Goal: Find specific page/section: Find specific page/section

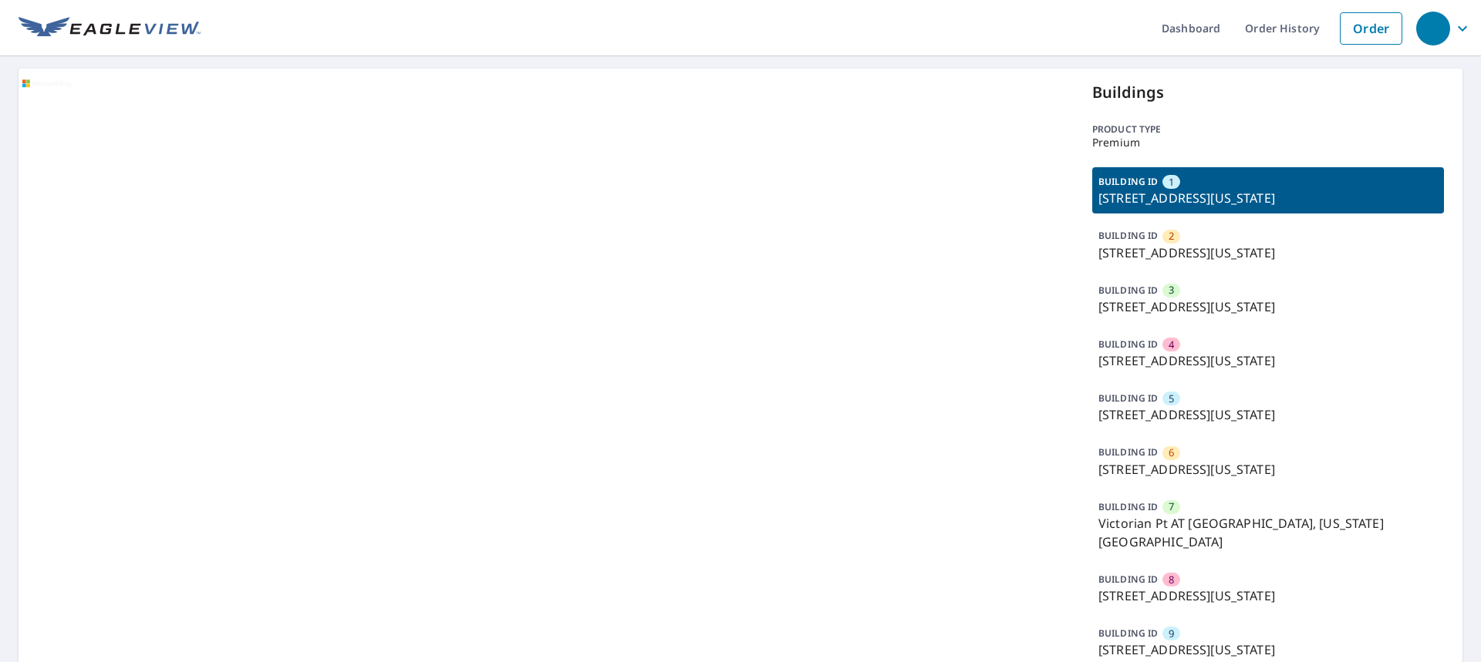
click at [1100, 183] on p "BUILDING ID" at bounding box center [1127, 181] width 59 height 13
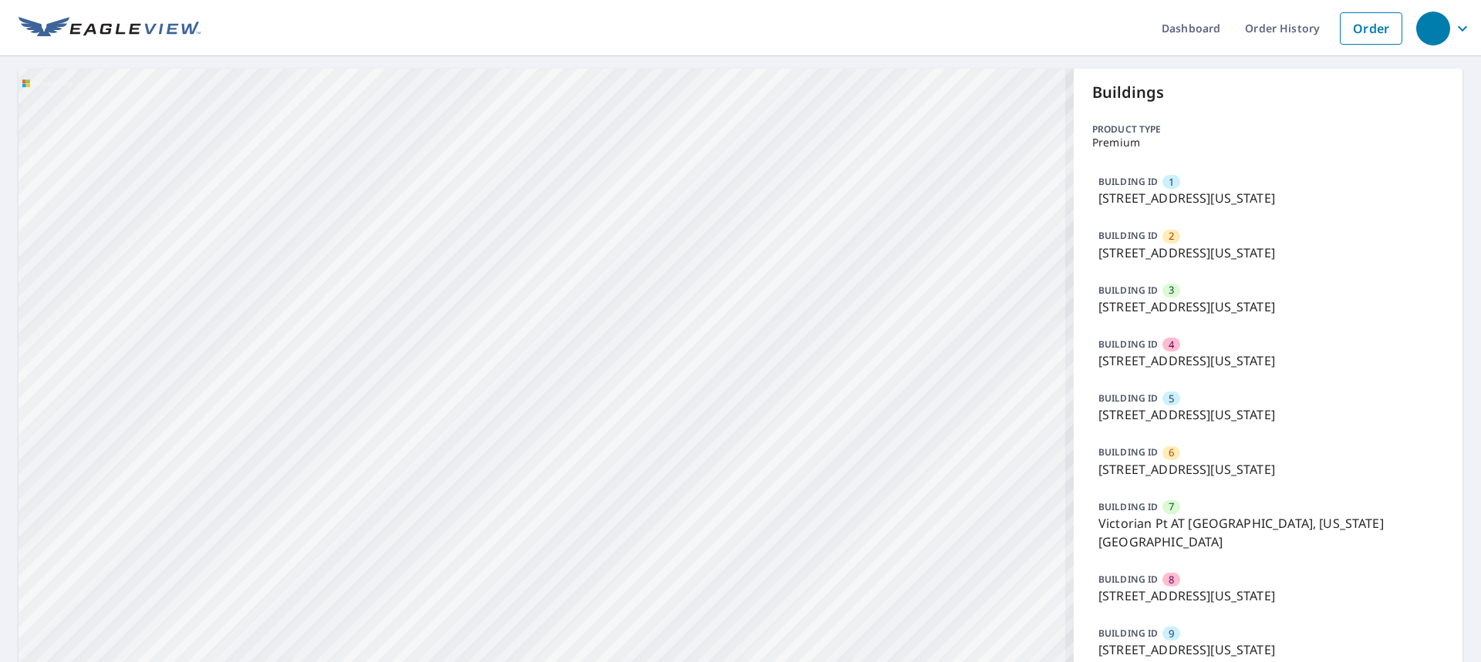
drag, startPoint x: 706, startPoint y: 254, endPoint x: 478, endPoint y: 478, distance: 319.5
click at [478, 478] on div "2 [STREET_ADDRESS][US_STATE] 3 1928 [GEOGRAPHIC_DATA][US_STATE] 4 [STREET_ADDRE…" at bounding box center [546, 428] width 1055 height 718
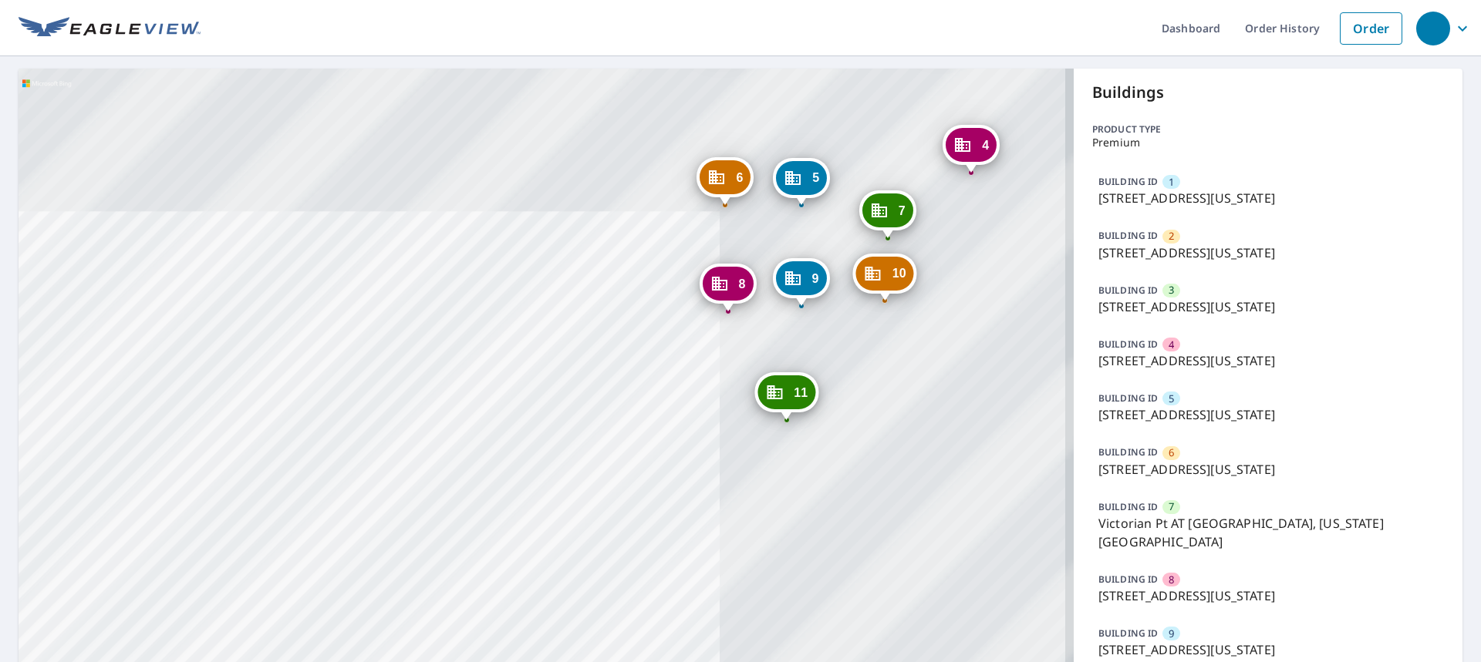
drag, startPoint x: 632, startPoint y: 388, endPoint x: 219, endPoint y: 477, distance: 422.7
click at [219, 481] on div "2 [STREET_ADDRESS][US_STATE] 3 1928 [GEOGRAPHIC_DATA][US_STATE] 4 [STREET_ADDRE…" at bounding box center [546, 428] width 1055 height 718
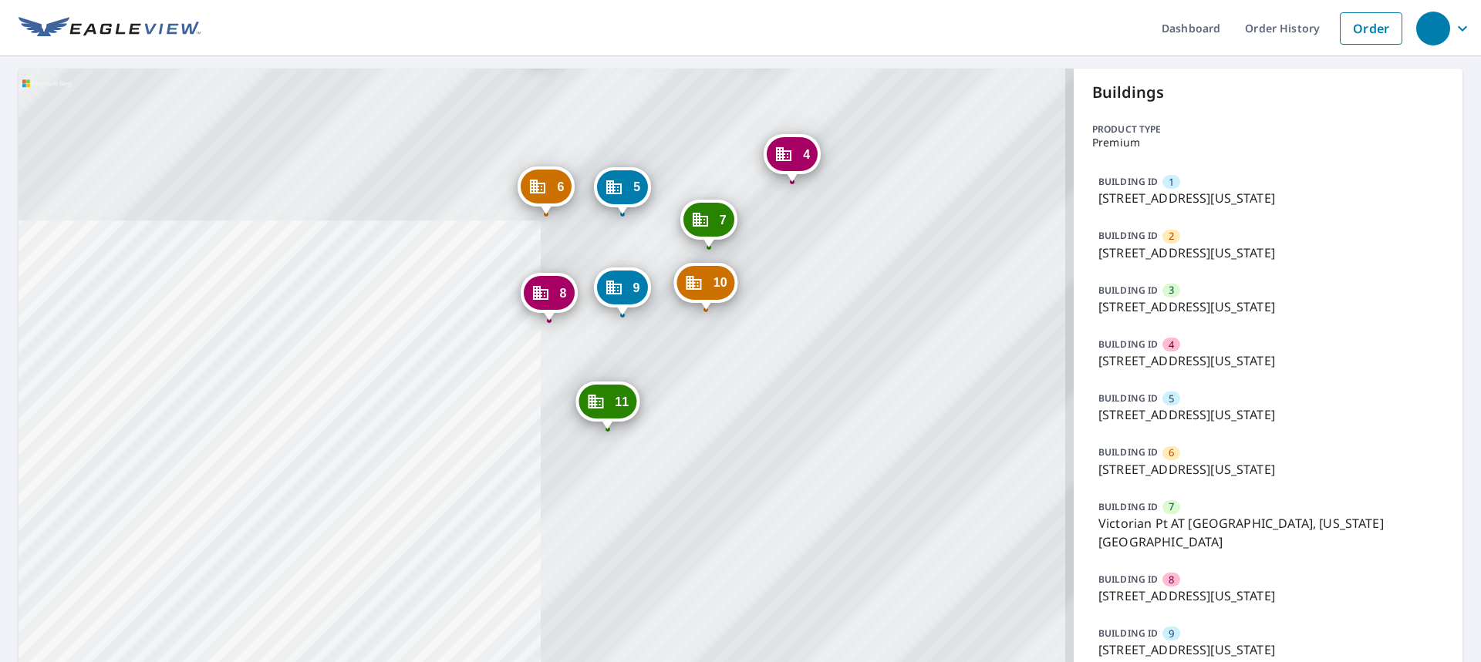
click at [313, 446] on div "2 [STREET_ADDRESS][US_STATE] 3 1928 [GEOGRAPHIC_DATA][US_STATE] 4 [STREET_ADDRE…" at bounding box center [546, 428] width 1055 height 718
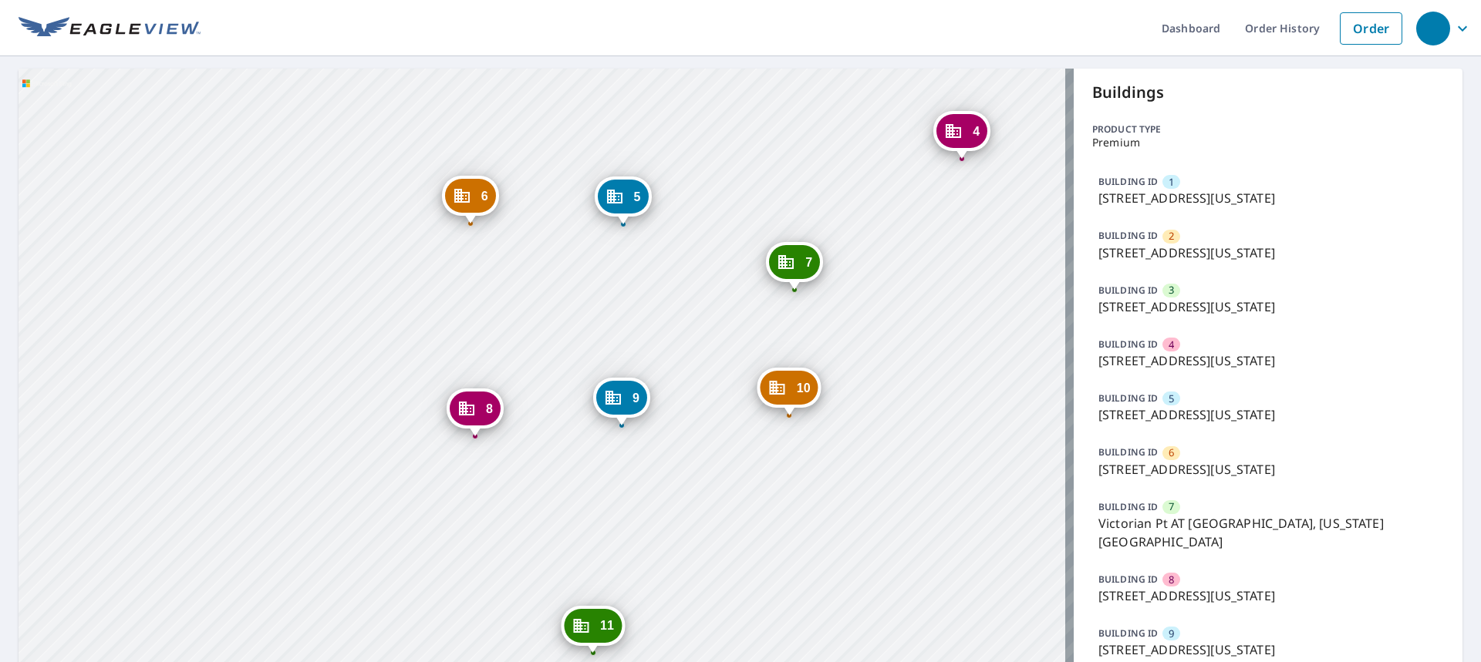
drag, startPoint x: 419, startPoint y: 359, endPoint x: 295, endPoint y: 340, distance: 126.4
click at [298, 337] on div "2 [STREET_ADDRESS][US_STATE] 3 1928 [GEOGRAPHIC_DATA][US_STATE] 4 [STREET_ADDRE…" at bounding box center [546, 428] width 1055 height 718
